Goal: Task Accomplishment & Management: Use online tool/utility

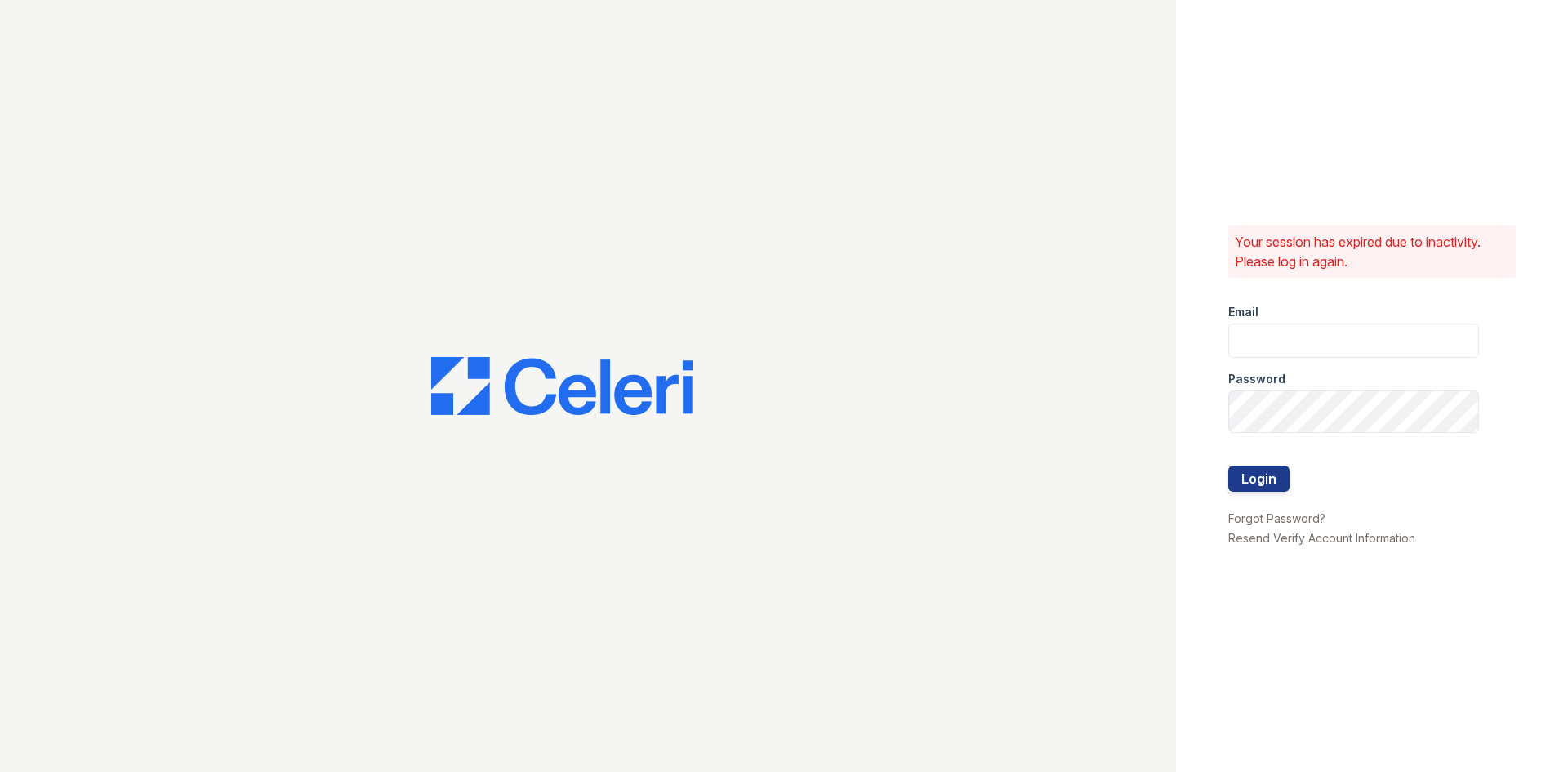
type input "[DOMAIN_NAME][EMAIL_ADDRESS][DOMAIN_NAME]"
click at [1266, 508] on div at bounding box center [1354, 500] width 251 height 17
click at [1266, 492] on button "Login" at bounding box center [1259, 479] width 62 height 26
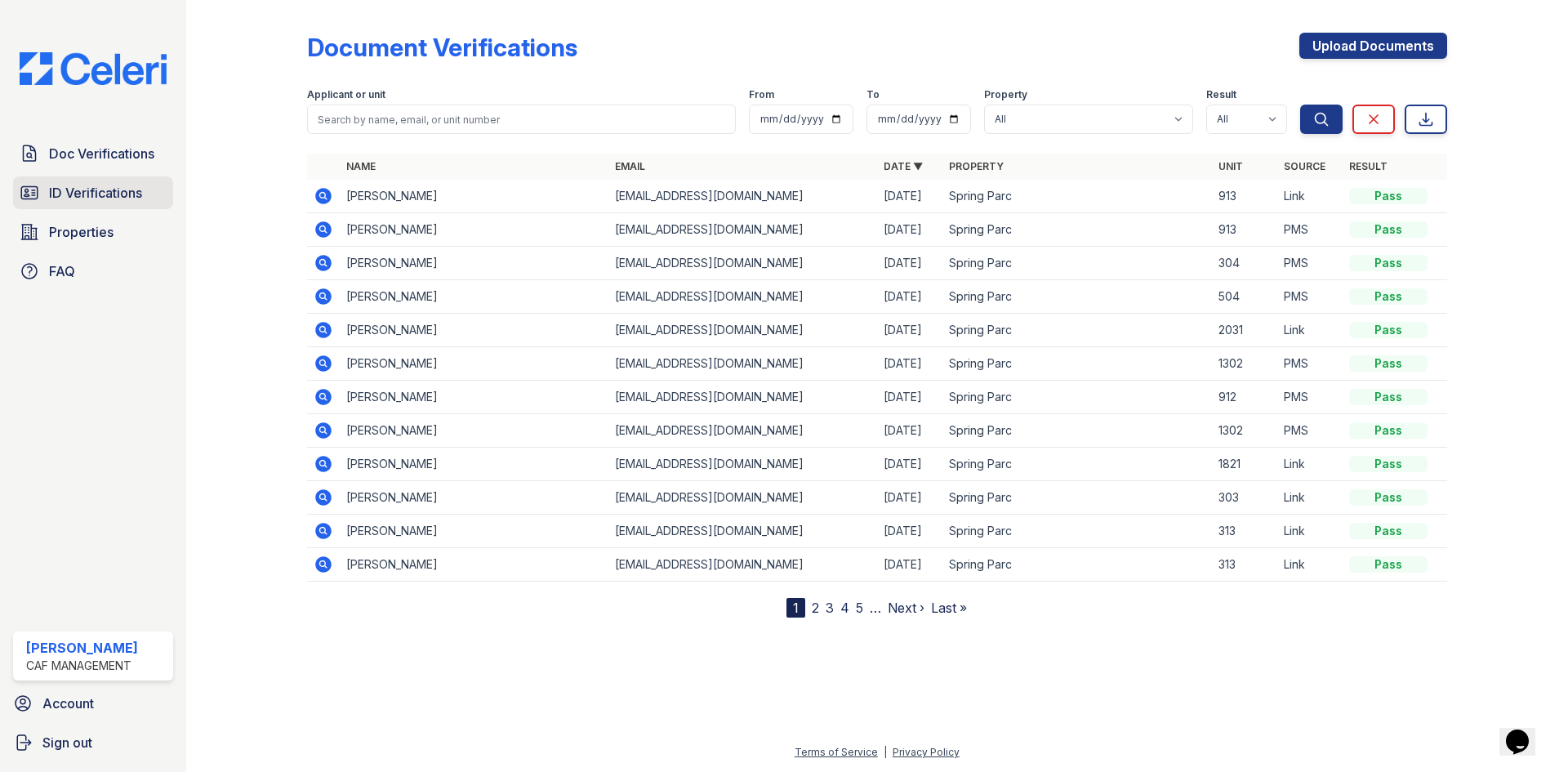
click at [107, 210] on link "ID Verifications" at bounding box center [93, 193] width 160 height 33
